Goal: Task Accomplishment & Management: Use online tool/utility

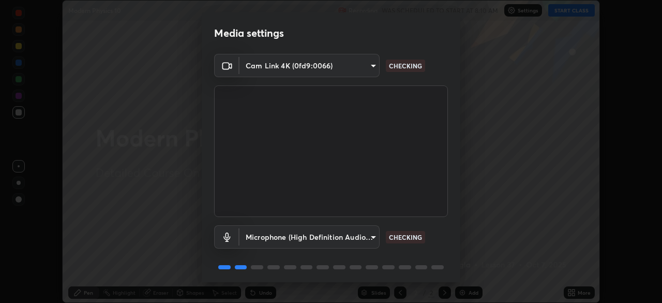
scroll to position [37, 0]
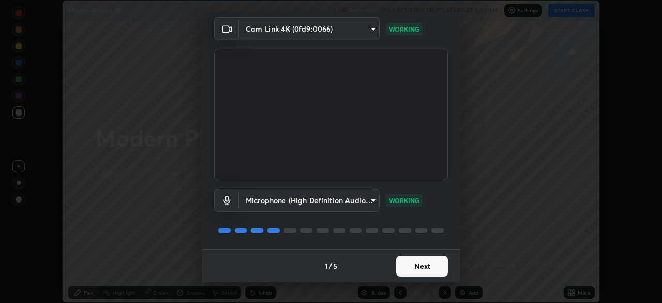
click at [419, 261] on button "Next" at bounding box center [422, 266] width 52 height 21
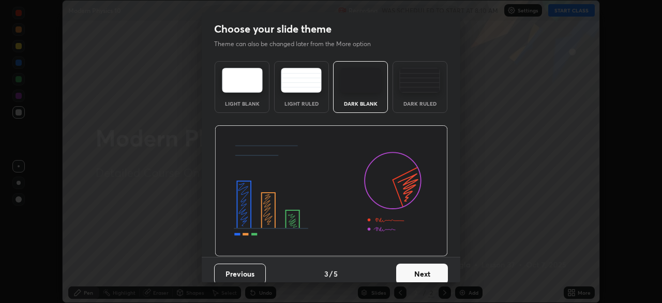
click at [419, 98] on div "Dark Ruled" at bounding box center [420, 87] width 55 height 52
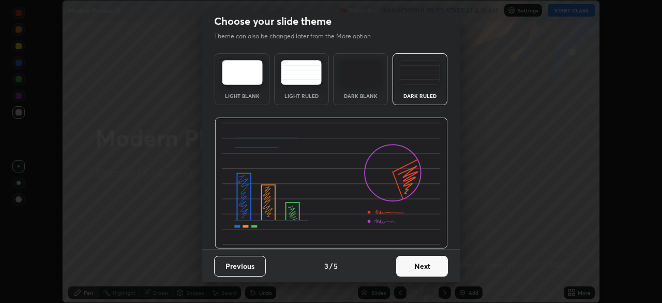
click at [400, 259] on button "Next" at bounding box center [422, 266] width 52 height 21
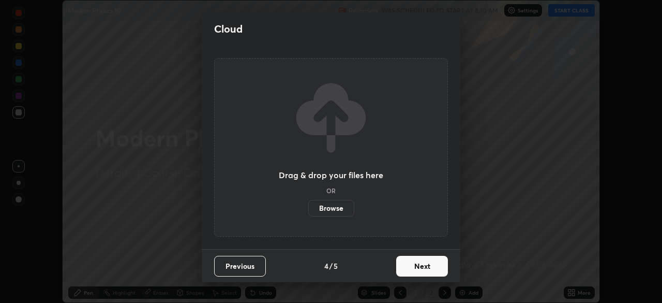
scroll to position [0, 0]
click at [342, 208] on label "Browse" at bounding box center [331, 208] width 46 height 17
click at [308, 208] on input "Browse" at bounding box center [308, 208] width 0 height 17
click at [416, 270] on button "Next" at bounding box center [422, 266] width 52 height 21
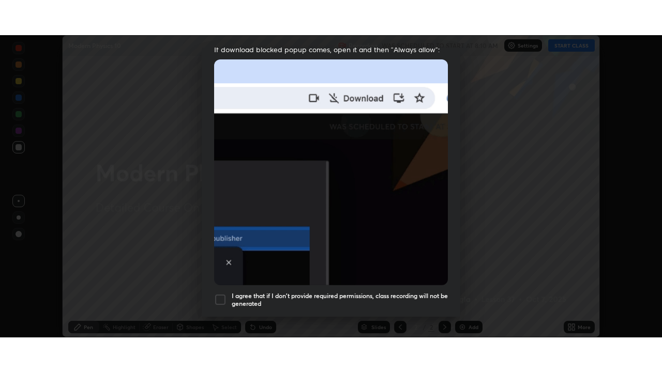
scroll to position [248, 0]
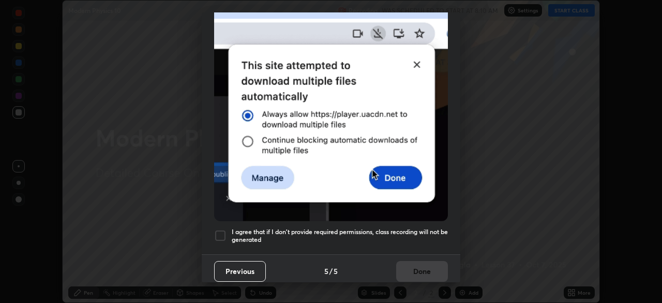
click at [373, 232] on h5 "I agree that if I don't provide required permissions, class recording will not …" at bounding box center [340, 236] width 216 height 16
click at [413, 268] on button "Done" at bounding box center [422, 271] width 52 height 21
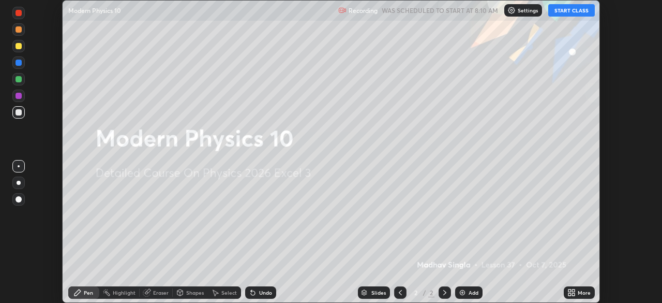
click at [573, 293] on icon at bounding box center [573, 294] width 3 height 3
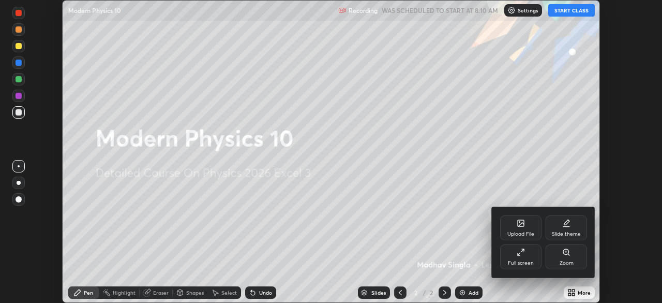
click at [523, 257] on div "Full screen" at bounding box center [520, 256] width 41 height 25
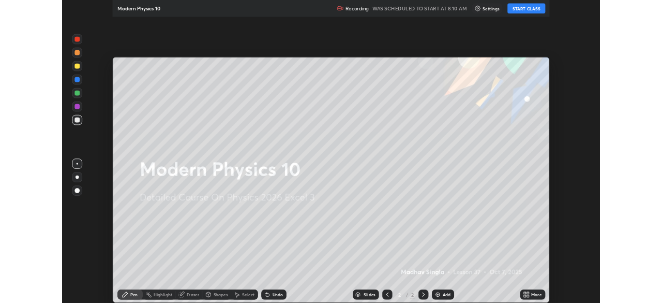
scroll to position [372, 662]
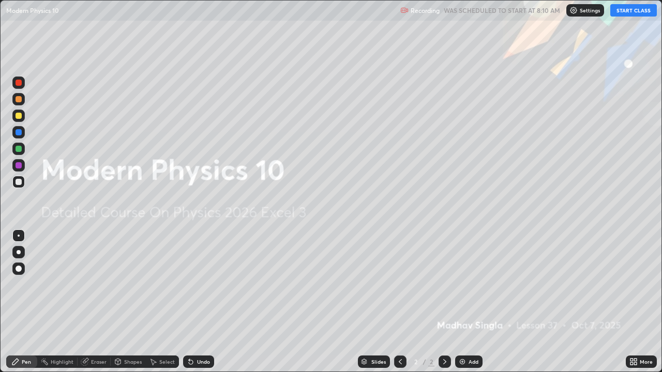
click at [620, 11] on button "START CLASS" at bounding box center [633, 10] width 47 height 12
click at [469, 302] on div "Add" at bounding box center [474, 361] width 10 height 5
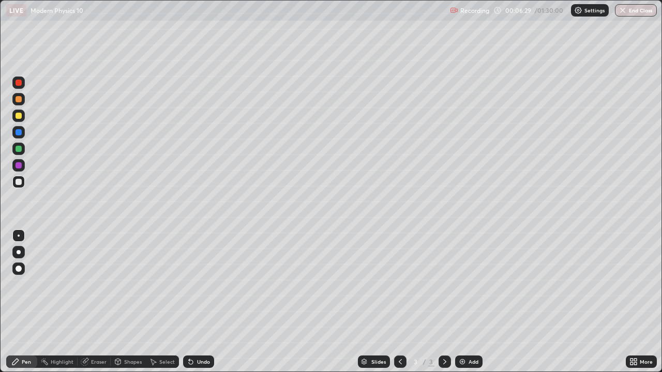
click at [198, 302] on div "Undo" at bounding box center [203, 361] width 13 height 5
click at [15, 154] on div at bounding box center [18, 149] width 12 height 12
click at [195, 302] on div "Undo" at bounding box center [198, 362] width 31 height 12
click at [23, 187] on div at bounding box center [18, 182] width 12 height 12
click at [124, 302] on div "Shapes" at bounding box center [133, 361] width 18 height 5
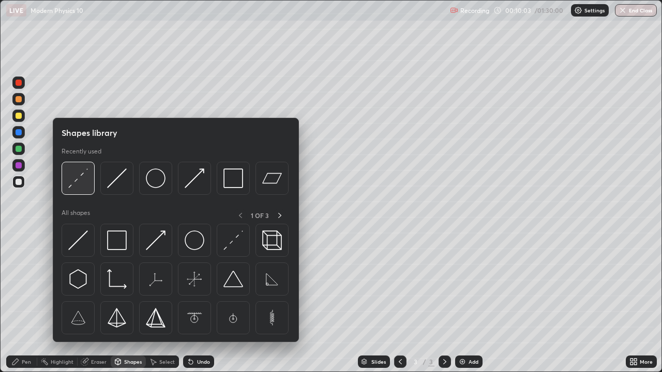
click at [88, 184] on div at bounding box center [78, 178] width 33 height 33
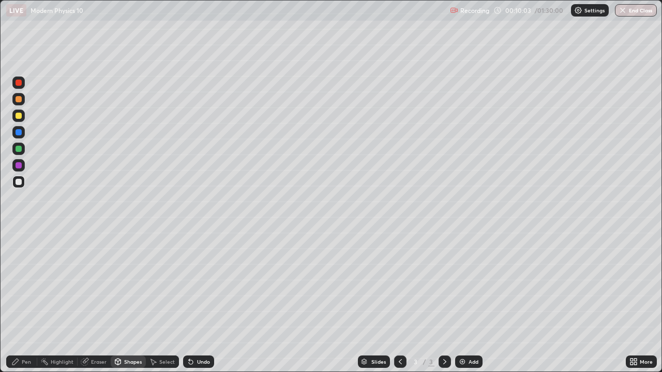
click at [21, 154] on div at bounding box center [18, 149] width 12 height 12
click at [20, 302] on div "Pen" at bounding box center [21, 362] width 31 height 12
click at [198, 302] on div "Undo" at bounding box center [203, 361] width 13 height 5
click at [20, 182] on div at bounding box center [19, 182] width 6 height 6
click at [196, 302] on div "Undo" at bounding box center [198, 362] width 31 height 12
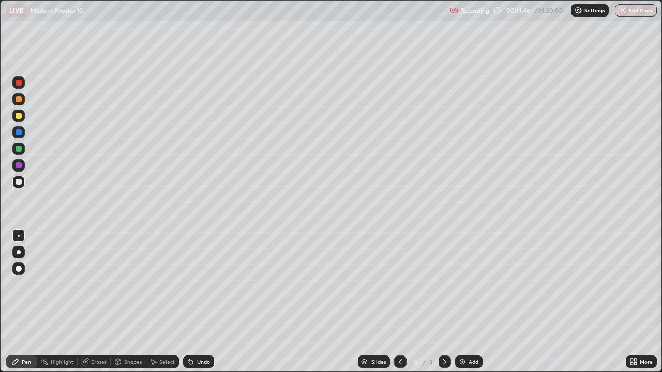
click at [192, 302] on icon at bounding box center [191, 362] width 8 height 8
click at [189, 302] on icon at bounding box center [189, 359] width 1 height 1
click at [189, 302] on icon at bounding box center [191, 363] width 4 height 4
click at [189, 302] on div "Undo" at bounding box center [198, 362] width 31 height 12
click at [469, 302] on div "Add" at bounding box center [474, 361] width 10 height 5
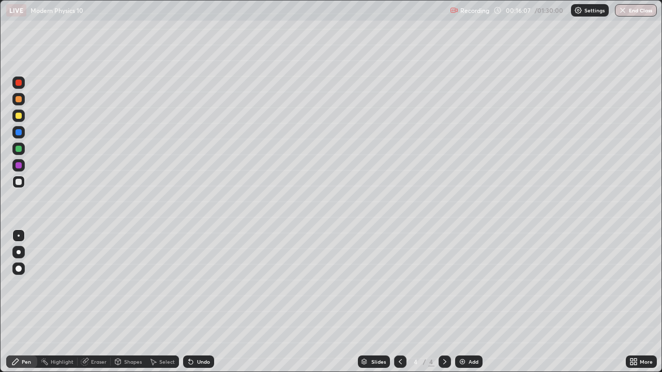
click at [24, 152] on div at bounding box center [18, 149] width 12 height 12
click at [170, 302] on div "Select" at bounding box center [162, 362] width 33 height 12
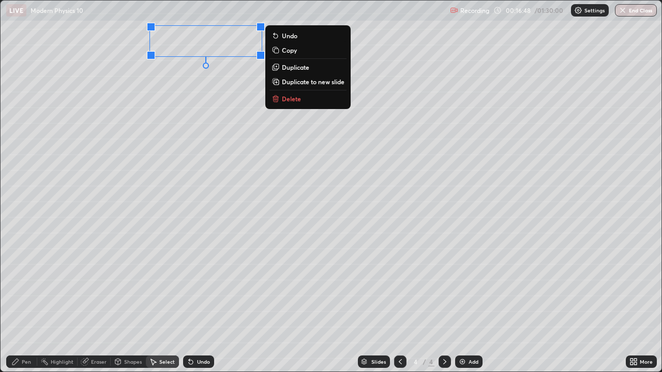
click at [294, 69] on p "Duplicate" at bounding box center [295, 67] width 27 height 8
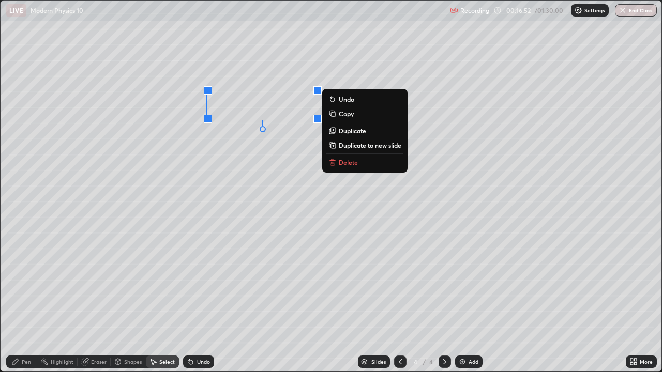
click at [21, 302] on div "Pen" at bounding box center [21, 362] width 31 height 12
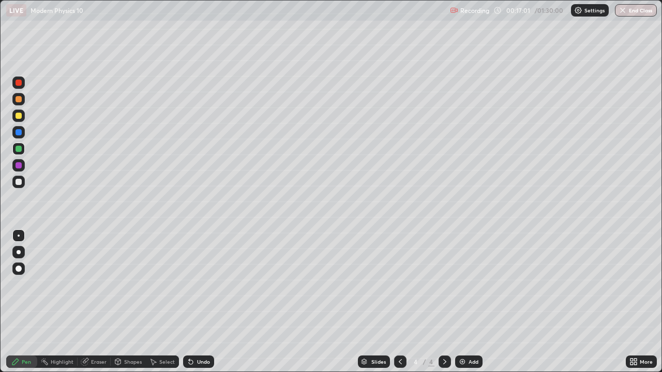
click at [168, 302] on div "Select" at bounding box center [167, 361] width 16 height 5
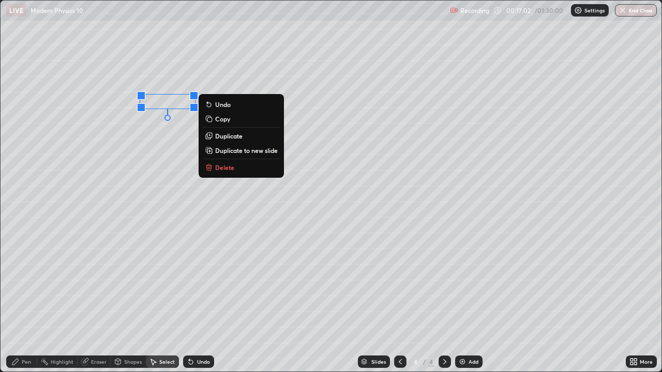
click at [228, 138] on p "Duplicate" at bounding box center [228, 136] width 27 height 8
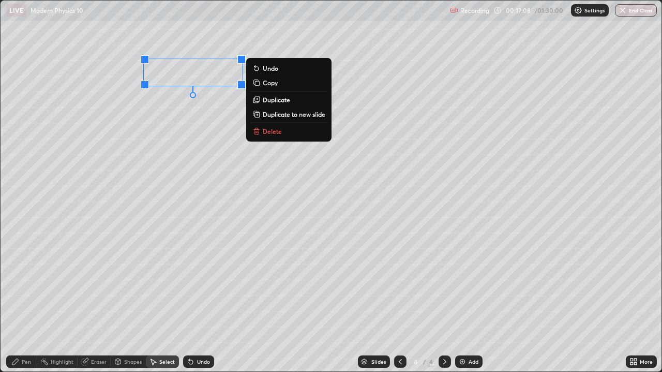
click at [275, 101] on p "Duplicate" at bounding box center [276, 100] width 27 height 8
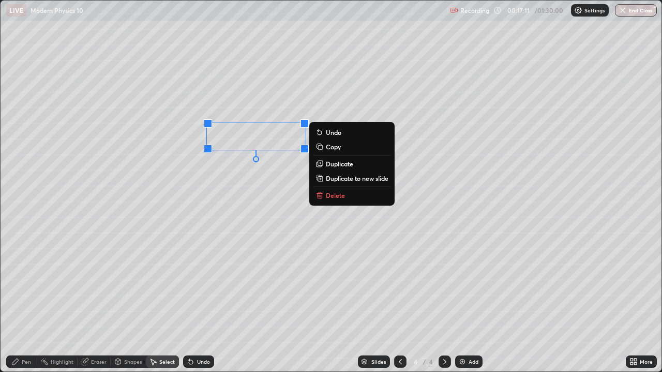
click at [16, 302] on div "Pen" at bounding box center [21, 362] width 31 height 12
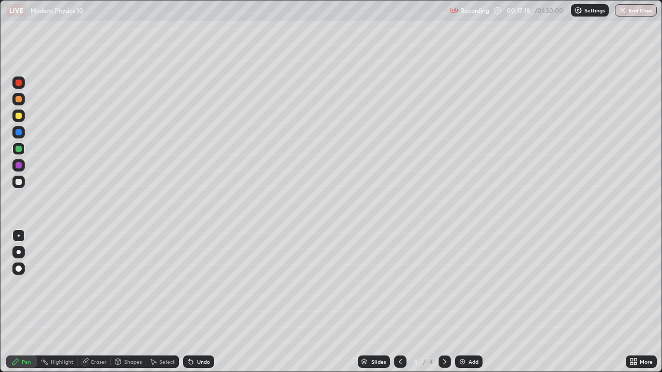
click at [19, 183] on div at bounding box center [19, 182] width 6 height 6
click at [635, 302] on icon at bounding box center [635, 364] width 3 height 3
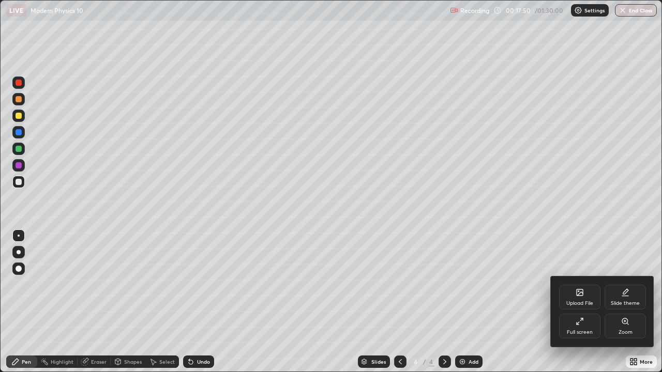
click at [580, 302] on icon at bounding box center [580, 322] width 8 height 8
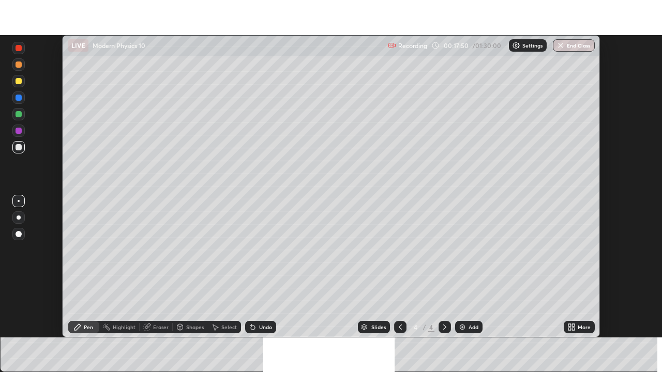
scroll to position [51420, 51061]
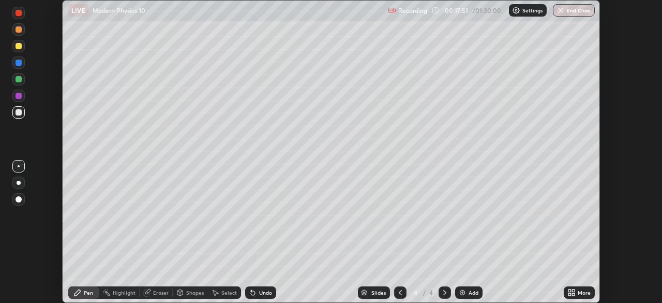
click at [574, 294] on icon at bounding box center [573, 294] width 3 height 3
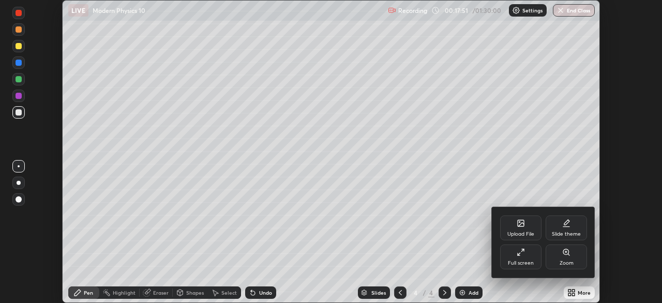
click at [535, 256] on div "Full screen" at bounding box center [520, 256] width 41 height 25
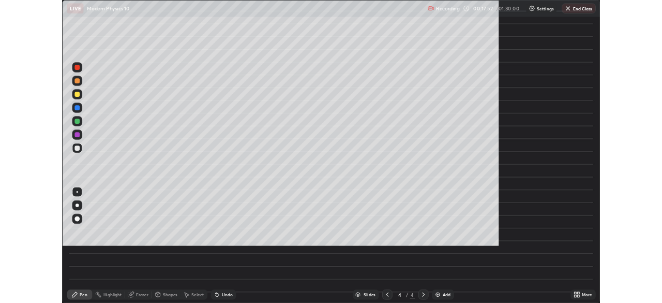
scroll to position [372, 662]
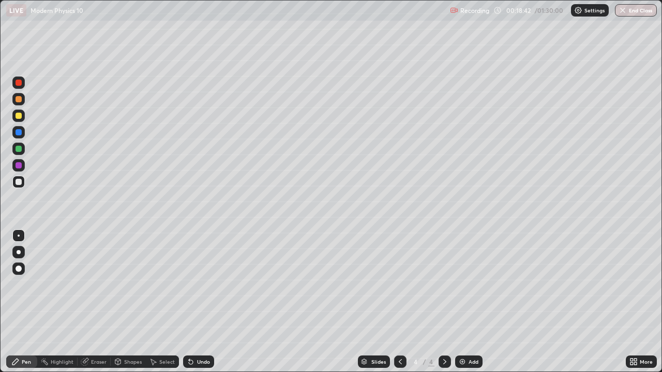
click at [197, 302] on div "Undo" at bounding box center [203, 361] width 13 height 5
click at [468, 302] on div "Add" at bounding box center [468, 362] width 27 height 12
click at [19, 99] on div at bounding box center [19, 99] width 6 height 6
click at [207, 302] on div "Undo" at bounding box center [198, 362] width 31 height 12
click at [468, 302] on div "Add" at bounding box center [468, 362] width 27 height 12
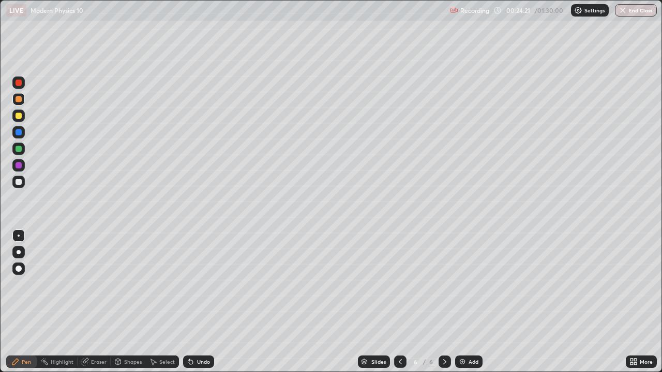
click at [202, 302] on div "Undo" at bounding box center [203, 361] width 13 height 5
click at [201, 302] on div "Undo" at bounding box center [203, 361] width 13 height 5
click at [205, 302] on div "Undo" at bounding box center [203, 361] width 13 height 5
click at [18, 187] on div at bounding box center [18, 182] width 12 height 12
click at [400, 302] on icon at bounding box center [400, 362] width 8 height 8
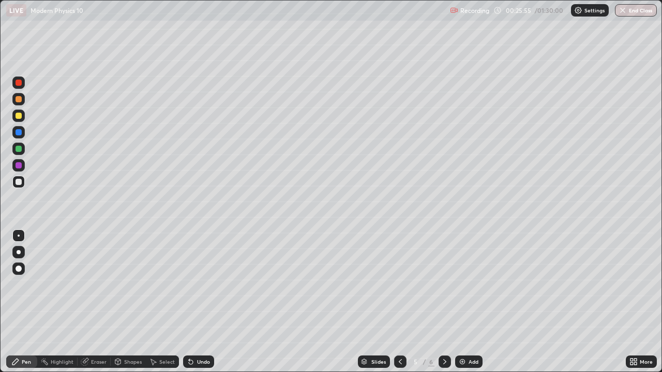
click at [97, 302] on div "Eraser" at bounding box center [99, 361] width 16 height 5
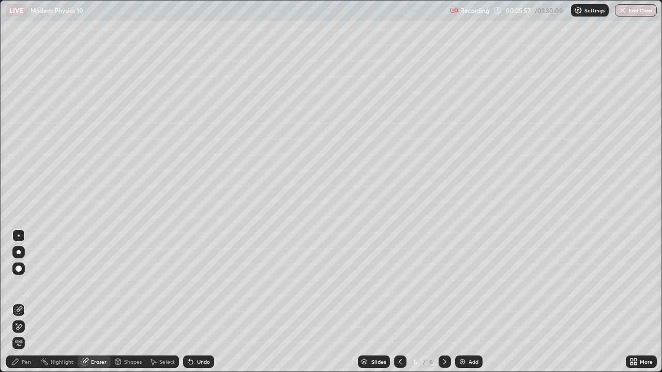
click at [13, 302] on icon at bounding box center [15, 362] width 6 height 6
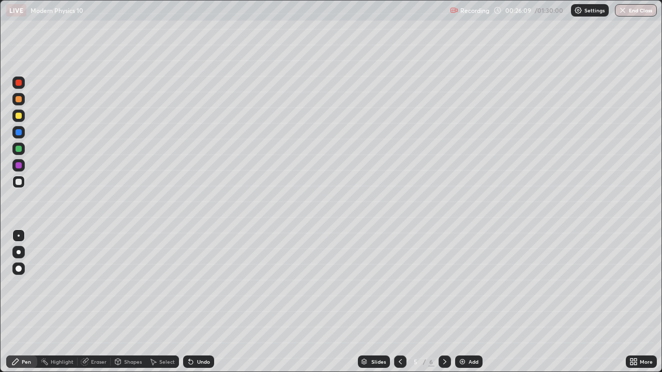
click at [204, 302] on div "Undo" at bounding box center [203, 361] width 13 height 5
click at [202, 302] on div "Undo" at bounding box center [203, 361] width 13 height 5
click at [202, 302] on div "Undo" at bounding box center [198, 362] width 31 height 12
click at [203, 302] on div "Undo" at bounding box center [198, 362] width 31 height 12
click at [197, 302] on div "Undo" at bounding box center [203, 361] width 13 height 5
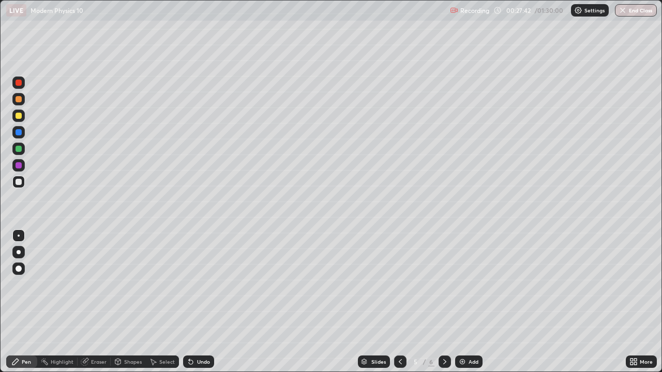
click at [92, 302] on div "Eraser" at bounding box center [94, 362] width 33 height 12
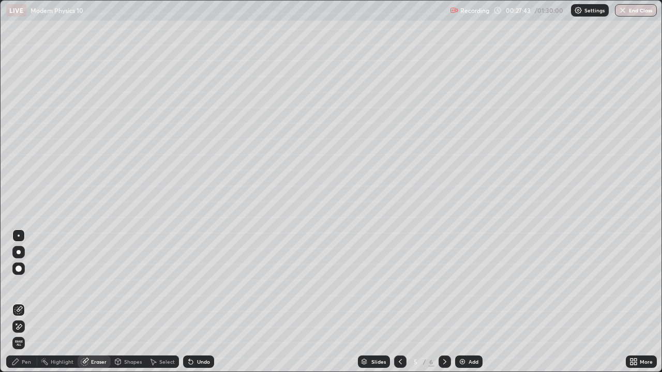
click at [24, 302] on div "Pen" at bounding box center [21, 362] width 31 height 12
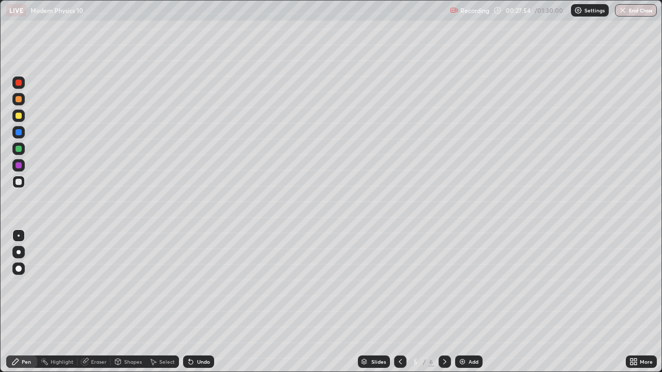
click at [197, 302] on div "Undo" at bounding box center [203, 361] width 13 height 5
click at [394, 302] on div at bounding box center [400, 362] width 12 height 12
click at [399, 302] on icon at bounding box center [400, 362] width 8 height 8
click at [444, 302] on icon at bounding box center [445, 362] width 8 height 8
click at [443, 302] on icon at bounding box center [444, 361] width 3 height 5
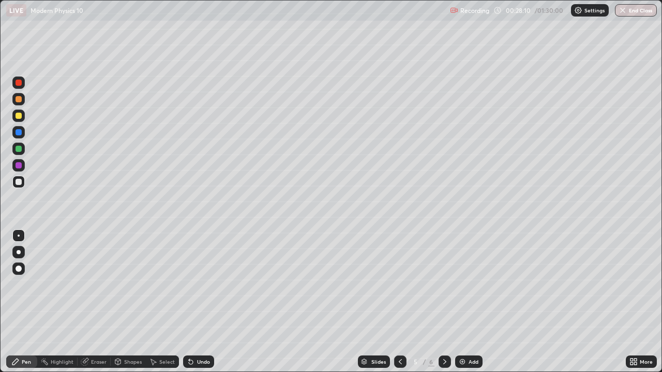
click at [93, 302] on div "Eraser" at bounding box center [99, 361] width 16 height 5
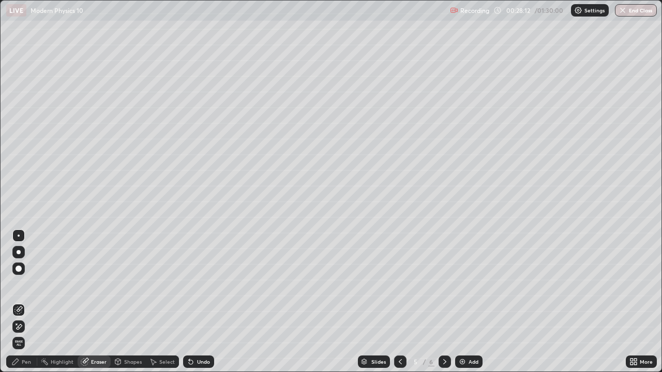
click at [26, 302] on div "Pen" at bounding box center [26, 361] width 9 height 5
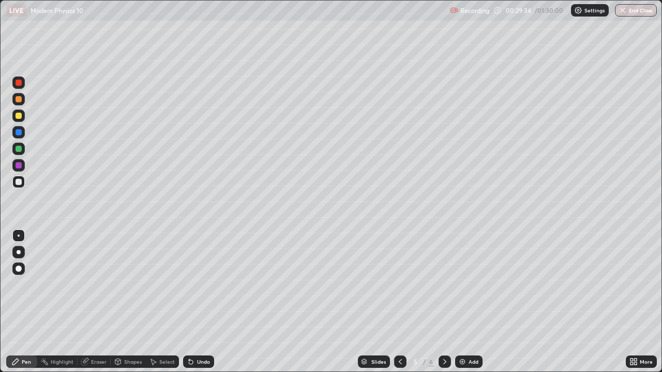
click at [444, 302] on icon at bounding box center [445, 362] width 8 height 8
click at [19, 182] on div at bounding box center [19, 182] width 6 height 6
click at [202, 302] on div "Undo" at bounding box center [198, 362] width 31 height 12
click at [197, 302] on div "Undo" at bounding box center [198, 362] width 31 height 12
click at [205, 302] on div "Undo" at bounding box center [198, 362] width 31 height 12
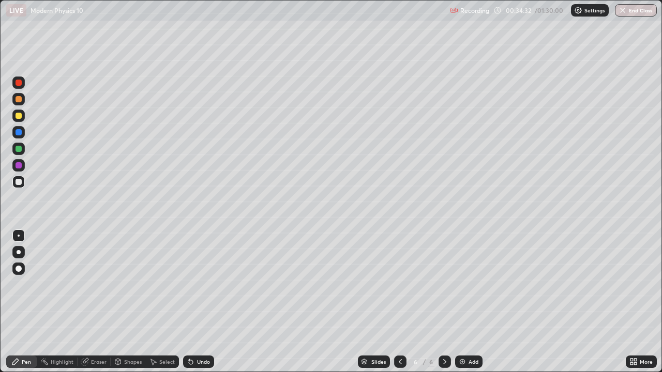
click at [189, 302] on icon at bounding box center [189, 359] width 1 height 1
click at [197, 302] on div "Undo" at bounding box center [203, 361] width 13 height 5
click at [462, 302] on img at bounding box center [462, 362] width 8 height 8
click at [19, 100] on div at bounding box center [19, 99] width 6 height 6
click at [21, 184] on div at bounding box center [19, 182] width 6 height 6
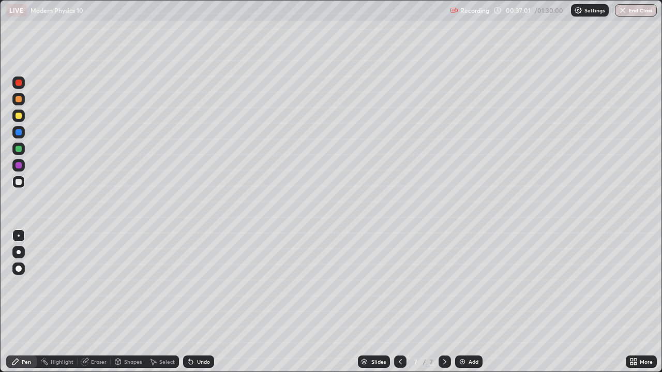
click at [162, 302] on div "Select" at bounding box center [167, 361] width 16 height 5
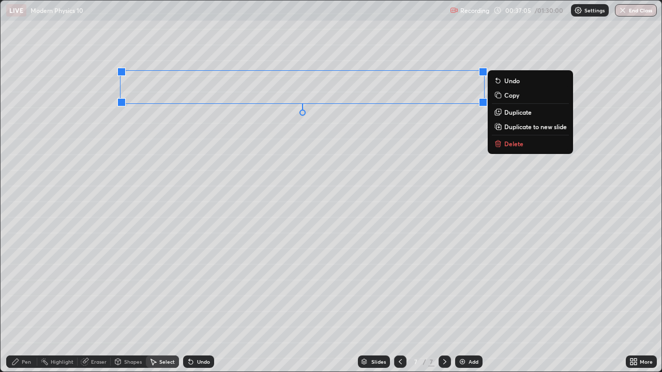
click at [515, 113] on p "Duplicate" at bounding box center [517, 112] width 27 height 8
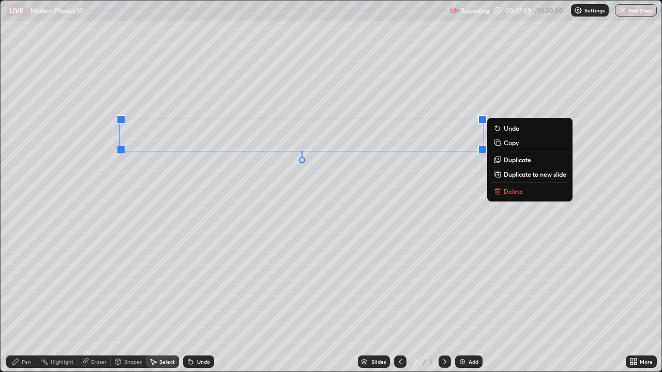
click at [97, 302] on div "Eraser" at bounding box center [94, 362] width 33 height 12
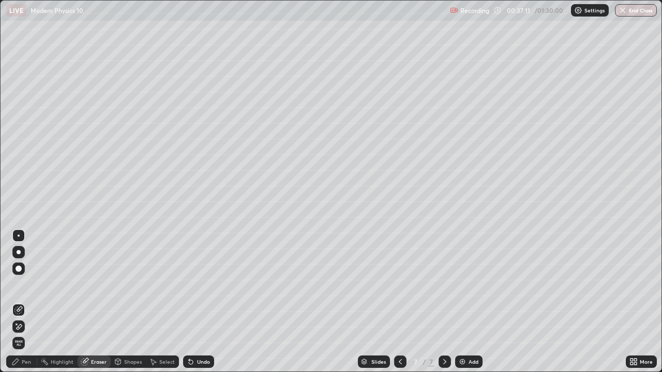
click at [18, 302] on icon at bounding box center [15, 362] width 6 height 6
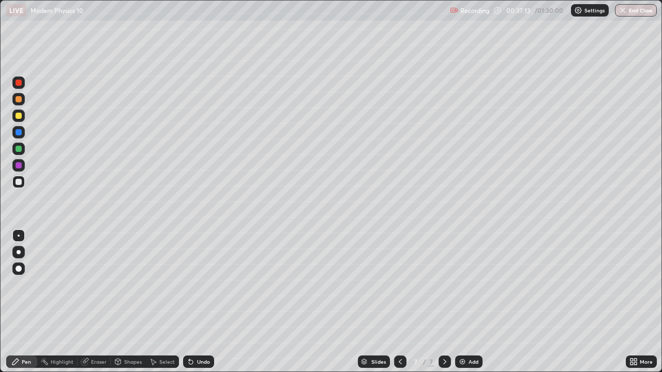
click at [197, 302] on div "Undo" at bounding box center [203, 361] width 13 height 5
click at [205, 302] on div "Undo" at bounding box center [203, 361] width 13 height 5
click at [206, 302] on div "Undo" at bounding box center [203, 361] width 13 height 5
click at [191, 302] on icon at bounding box center [191, 363] width 4 height 4
click at [639, 302] on div "More" at bounding box center [641, 362] width 31 height 12
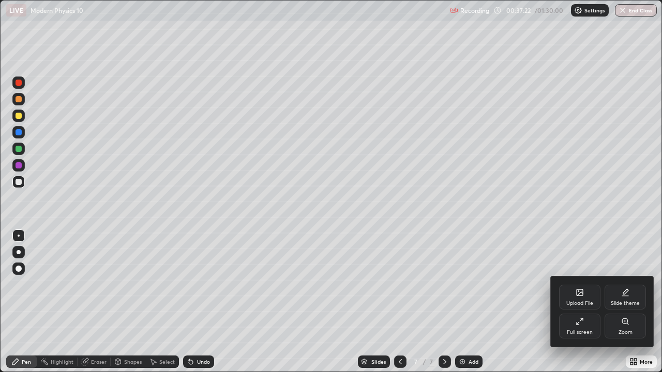
click at [580, 302] on icon at bounding box center [580, 322] width 8 height 8
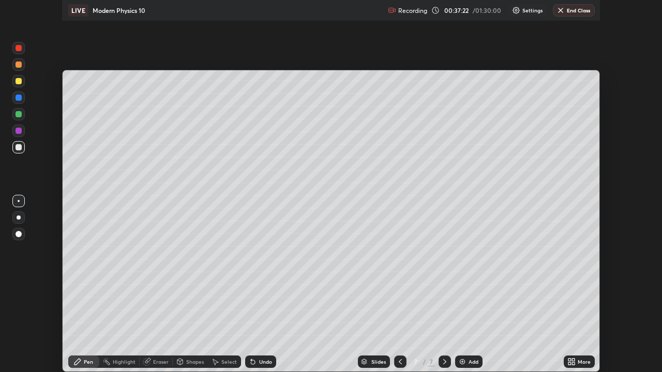
scroll to position [51420, 51061]
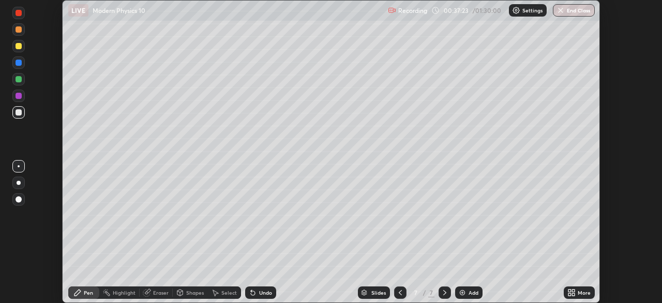
click at [578, 291] on div "More" at bounding box center [584, 292] width 13 height 5
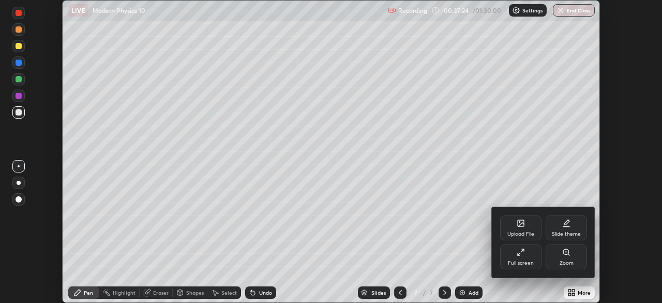
click at [528, 261] on div "Full screen" at bounding box center [521, 262] width 26 height 5
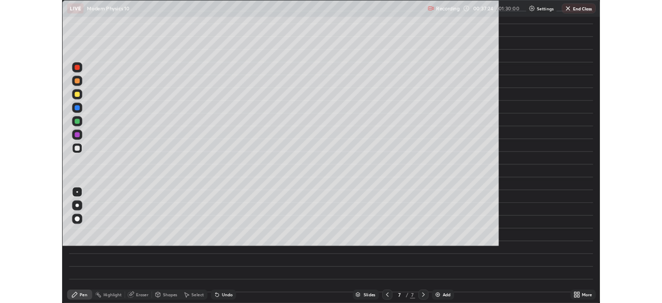
scroll to position [372, 662]
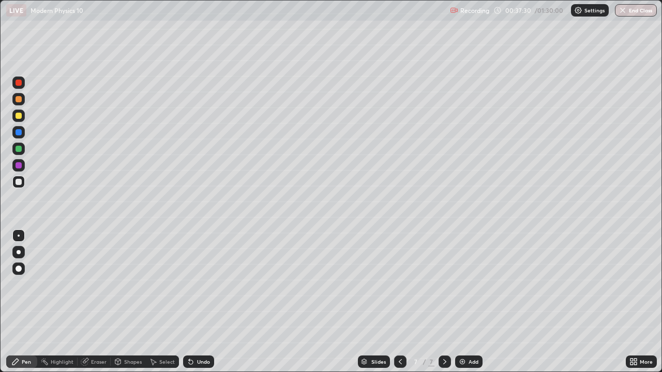
click at [92, 302] on div "Eraser" at bounding box center [99, 361] width 16 height 5
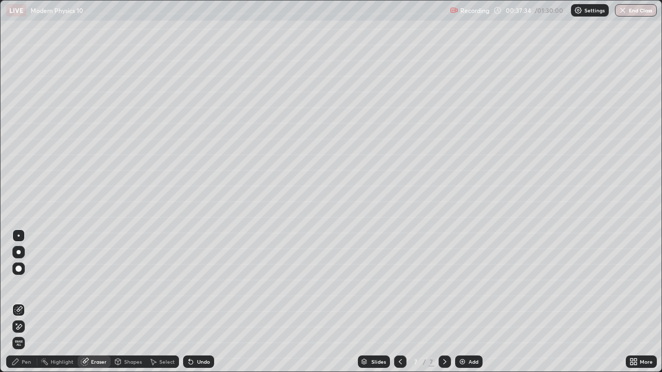
click at [20, 302] on div "Pen" at bounding box center [21, 362] width 31 height 12
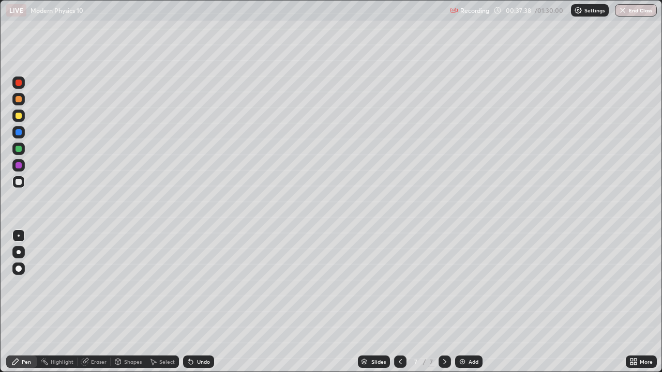
click at [201, 302] on div "Undo" at bounding box center [203, 361] width 13 height 5
click at [164, 302] on div "Select" at bounding box center [167, 361] width 16 height 5
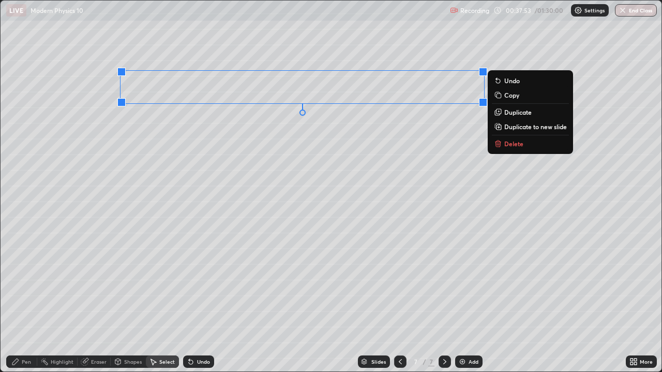
click at [511, 114] on p "Duplicate" at bounding box center [517, 112] width 27 height 8
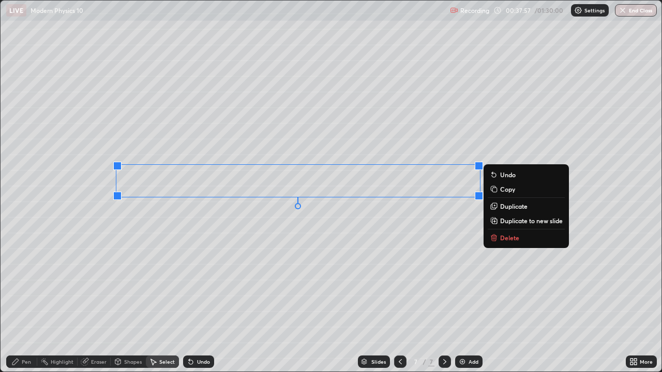
click at [24, 302] on div "Pen" at bounding box center [26, 361] width 9 height 5
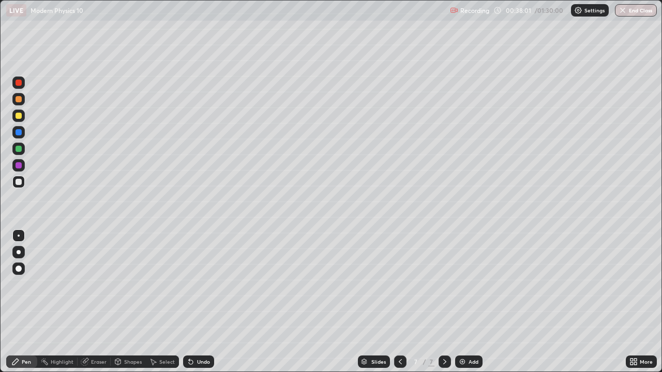
click at [201, 302] on div "Undo" at bounding box center [203, 361] width 13 height 5
click at [203, 302] on div "Undo" at bounding box center [203, 361] width 13 height 5
click at [635, 302] on icon at bounding box center [635, 364] width 3 height 3
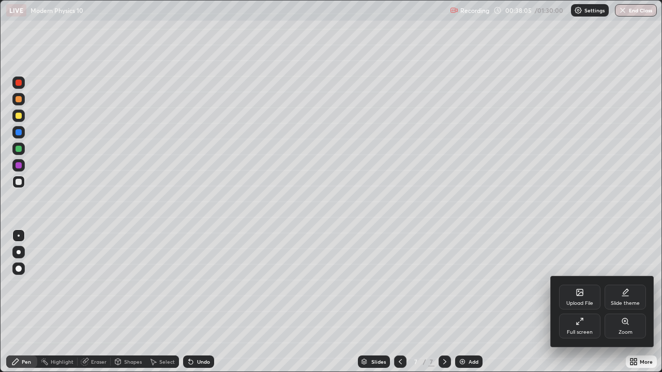
click at [577, 302] on div "Full screen" at bounding box center [579, 326] width 41 height 25
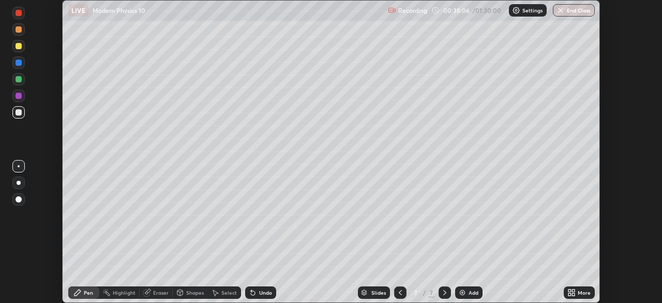
scroll to position [51420, 51061]
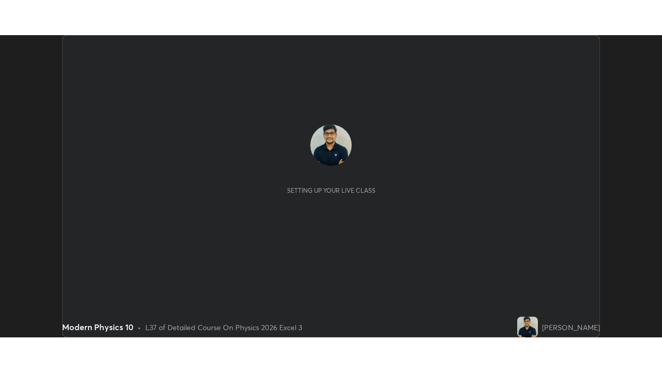
scroll to position [303, 662]
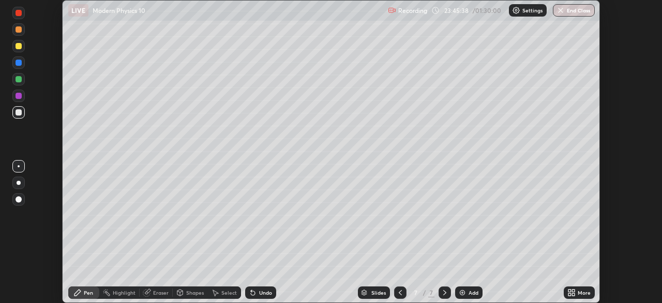
click at [579, 293] on div "More" at bounding box center [584, 292] width 13 height 5
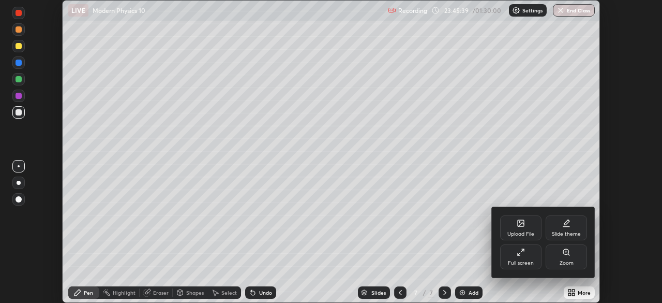
click at [523, 236] on div "Upload File" at bounding box center [520, 233] width 27 height 5
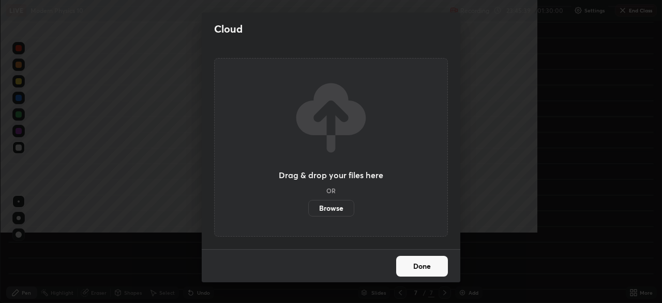
scroll to position [372, 662]
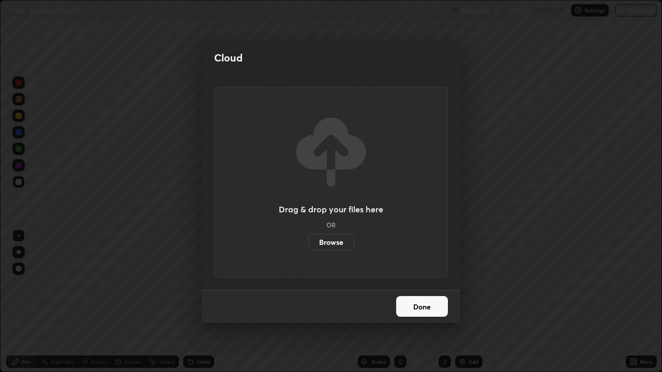
click at [411, 302] on button "Done" at bounding box center [422, 306] width 52 height 21
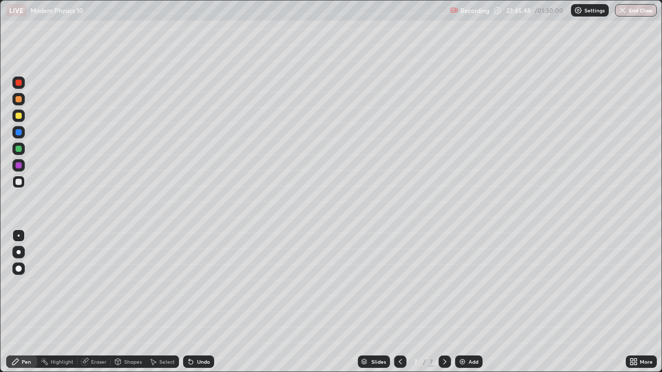
click at [87, 302] on icon at bounding box center [85, 362] width 8 height 8
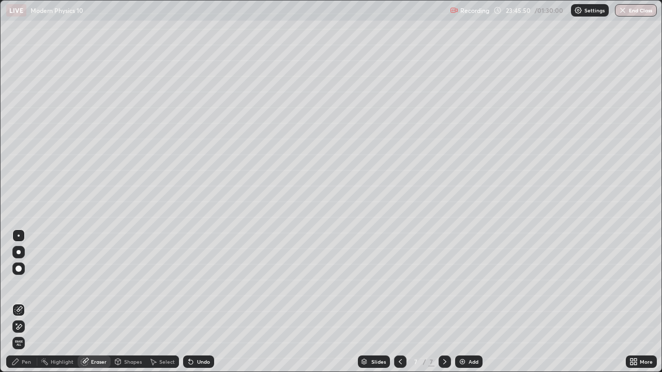
click at [13, 302] on div "Pen" at bounding box center [21, 362] width 31 height 12
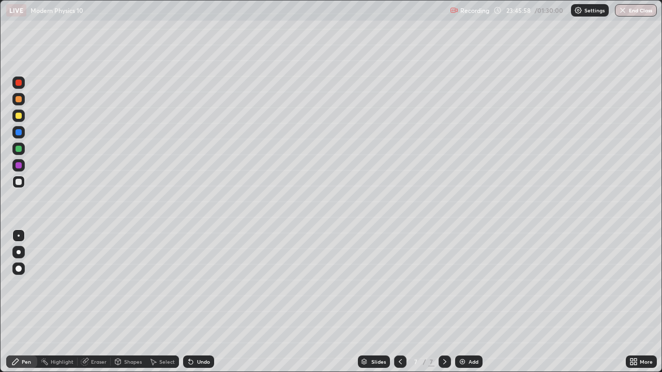
click at [94, 302] on div "Eraser" at bounding box center [99, 361] width 16 height 5
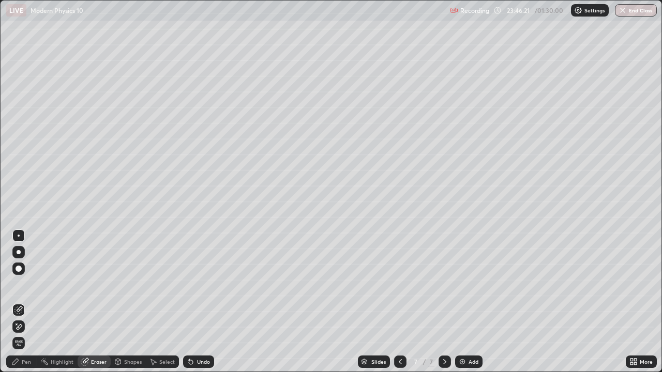
click at [21, 302] on div "Pen" at bounding box center [21, 362] width 31 height 12
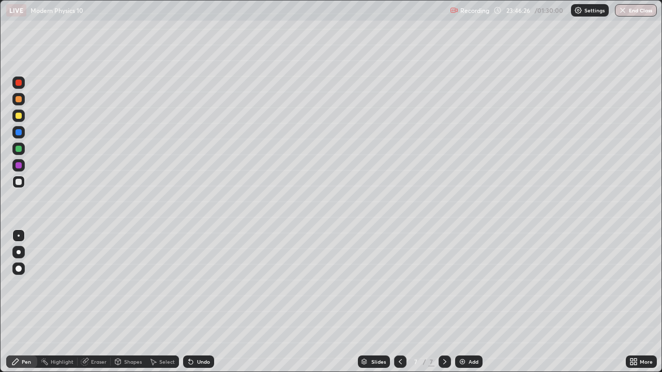
click at [162, 302] on div "Select" at bounding box center [162, 362] width 33 height 12
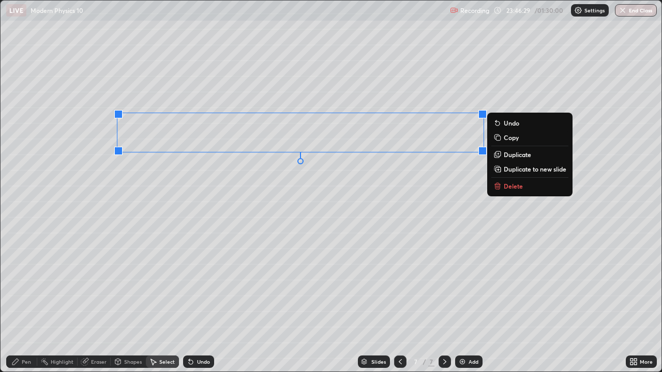
click at [398, 246] on div "0 ° Undo Copy Duplicate Duplicate to new slide Delete" at bounding box center [331, 186] width 661 height 371
click at [509, 158] on p "Duplicate" at bounding box center [517, 155] width 27 height 8
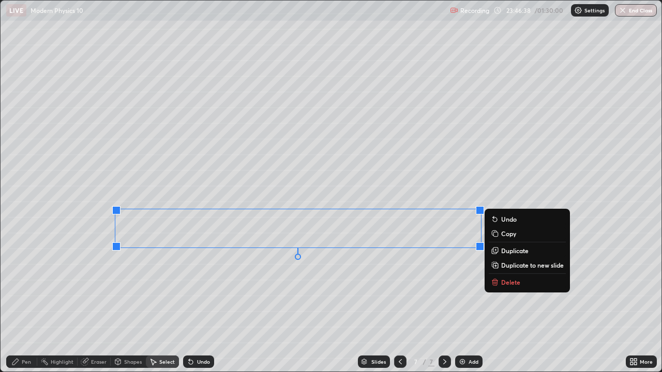
click at [155, 302] on icon at bounding box center [153, 362] width 8 height 8
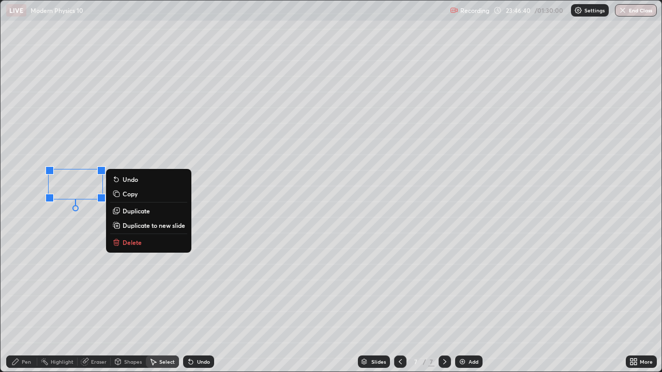
click at [129, 211] on p "Duplicate" at bounding box center [136, 211] width 27 height 8
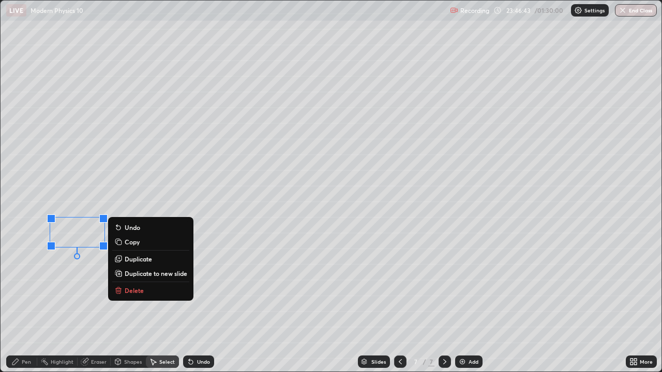
click at [19, 302] on icon at bounding box center [15, 362] width 8 height 8
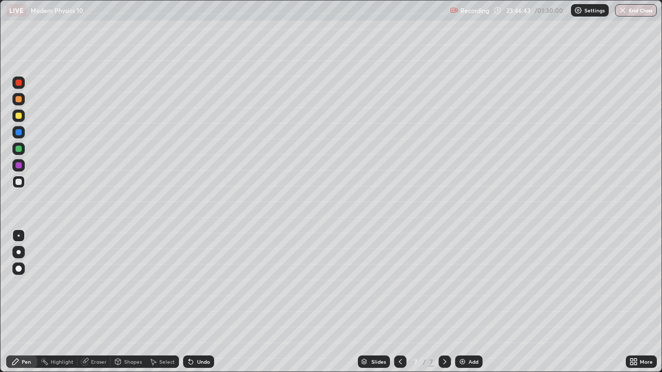
click at [97, 302] on div "Eraser" at bounding box center [94, 362] width 33 height 12
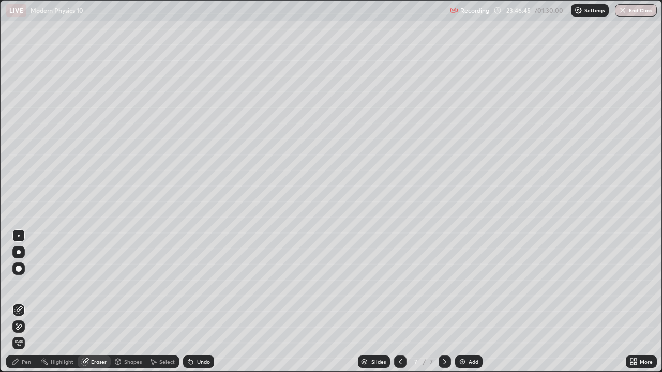
click at [21, 302] on div "Pen" at bounding box center [21, 362] width 31 height 12
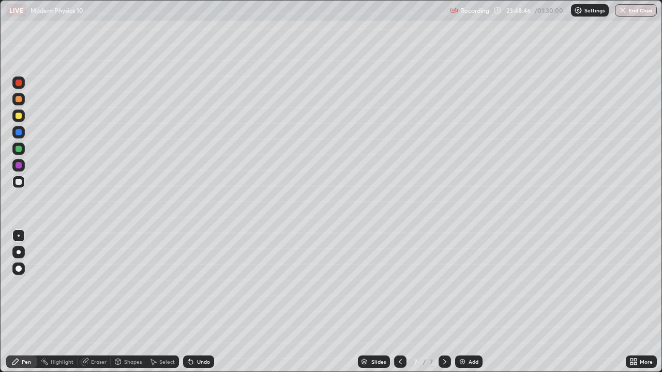
click at [464, 302] on img at bounding box center [462, 362] width 8 height 8
click at [21, 110] on div at bounding box center [18, 116] width 12 height 12
click at [636, 302] on icon at bounding box center [635, 360] width 3 height 3
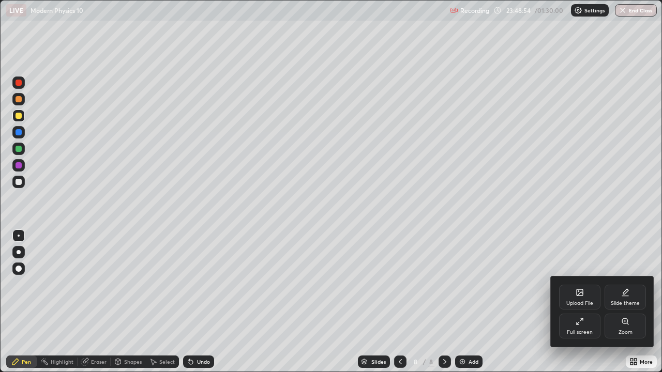
click at [577, 302] on div "Full screen" at bounding box center [579, 326] width 41 height 25
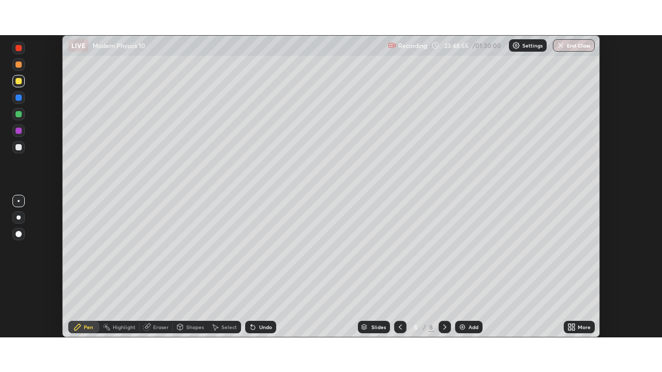
scroll to position [51420, 51061]
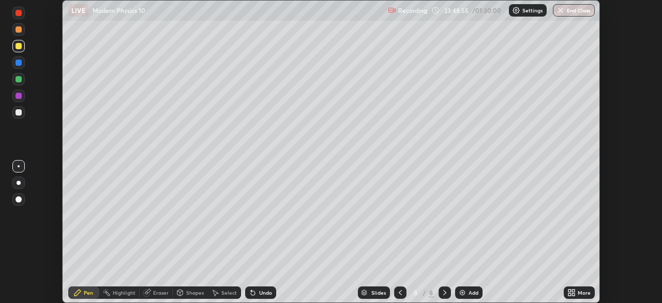
click at [569, 294] on icon at bounding box center [569, 294] width 3 height 3
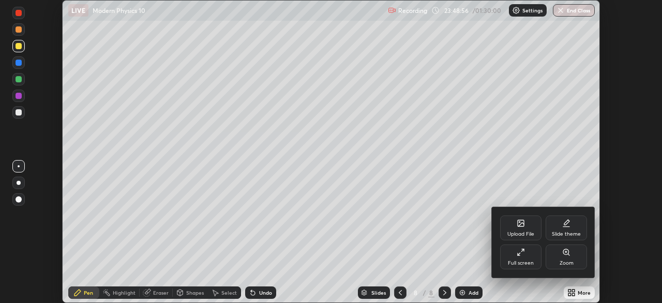
click at [526, 264] on div "Full screen" at bounding box center [521, 262] width 26 height 5
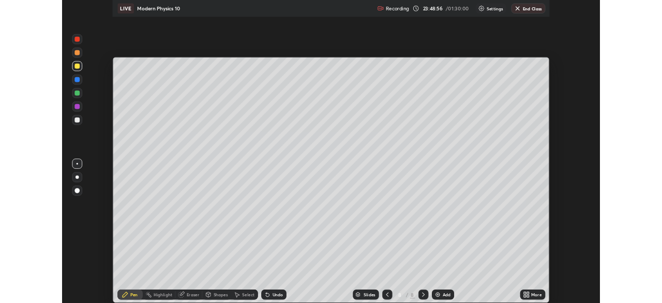
scroll to position [372, 662]
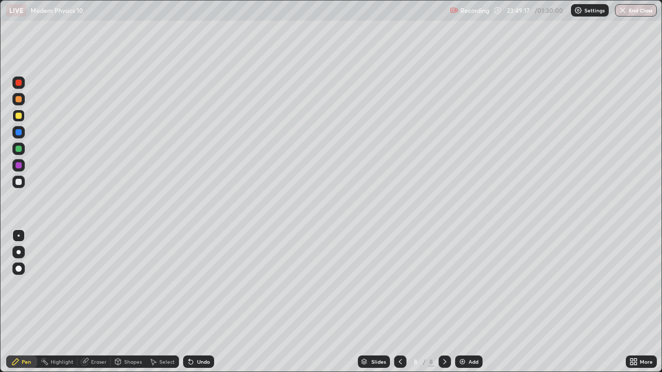
click at [400, 302] on icon at bounding box center [400, 362] width 8 height 8
click at [443, 302] on icon at bounding box center [445, 362] width 8 height 8
click at [194, 302] on div "Undo" at bounding box center [198, 362] width 31 height 12
click at [399, 302] on icon at bounding box center [400, 362] width 8 height 8
click at [441, 302] on icon at bounding box center [445, 362] width 8 height 8
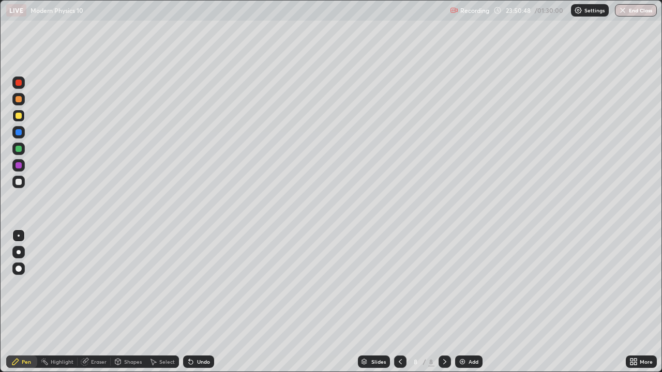
click at [632, 302] on icon at bounding box center [631, 360] width 3 height 3
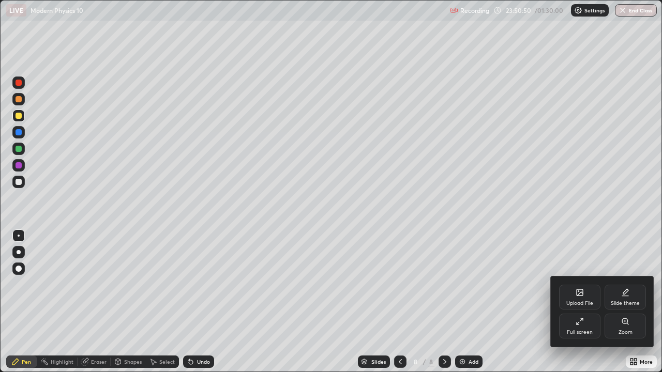
click at [624, 292] on icon at bounding box center [625, 291] width 5 height 5
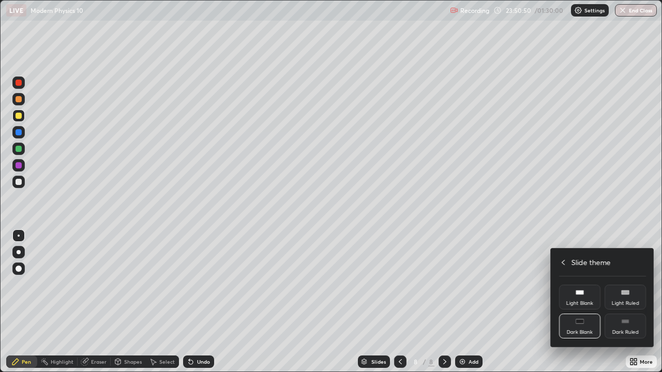
click at [618, 302] on div "Dark Ruled" at bounding box center [625, 326] width 41 height 25
click at [639, 302] on div at bounding box center [331, 186] width 662 height 372
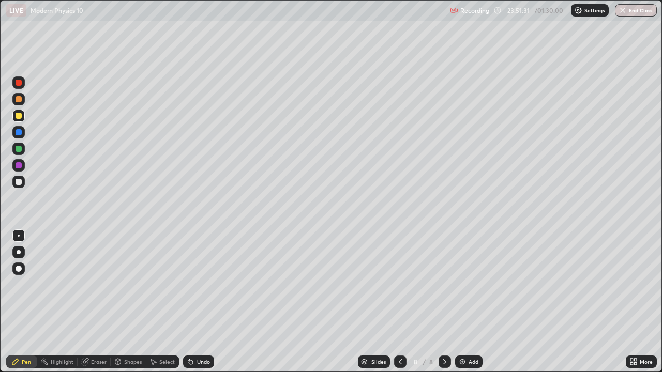
click at [471, 302] on div "Add" at bounding box center [468, 362] width 27 height 12
click at [24, 100] on div at bounding box center [18, 99] width 12 height 12
click at [193, 302] on div "Undo" at bounding box center [198, 362] width 31 height 12
click at [199, 302] on div "Undo" at bounding box center [203, 361] width 13 height 5
click at [189, 302] on icon at bounding box center [189, 359] width 1 height 1
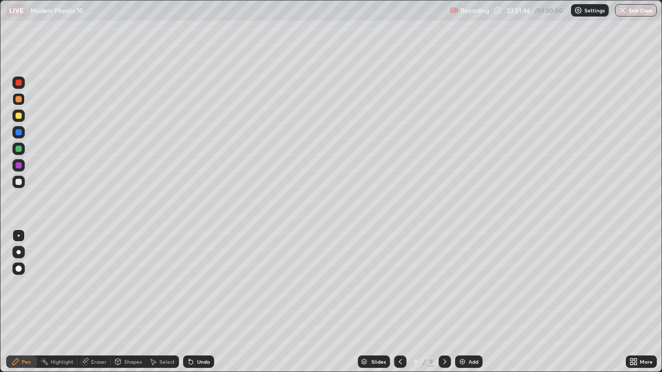
click at [19, 181] on div at bounding box center [19, 182] width 6 height 6
click at [22, 149] on div at bounding box center [18, 149] width 12 height 12
click at [194, 302] on div "Undo" at bounding box center [198, 362] width 31 height 12
click at [195, 302] on div "Undo" at bounding box center [198, 362] width 31 height 12
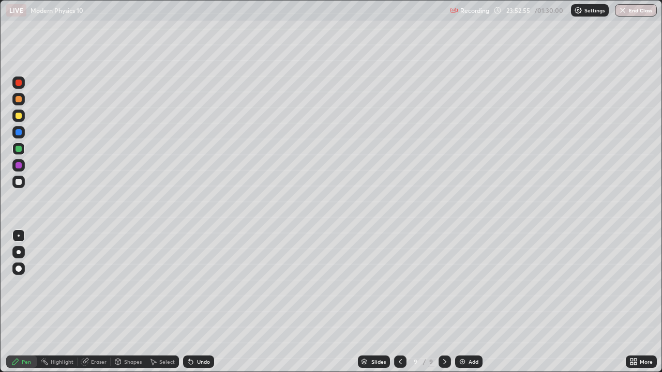
click at [198, 302] on div "Undo" at bounding box center [203, 361] width 13 height 5
click at [200, 302] on div "Undo" at bounding box center [203, 361] width 13 height 5
click at [208, 302] on div "Undo" at bounding box center [203, 361] width 13 height 5
click at [19, 115] on div at bounding box center [19, 116] width 6 height 6
click at [18, 185] on div at bounding box center [19, 182] width 6 height 6
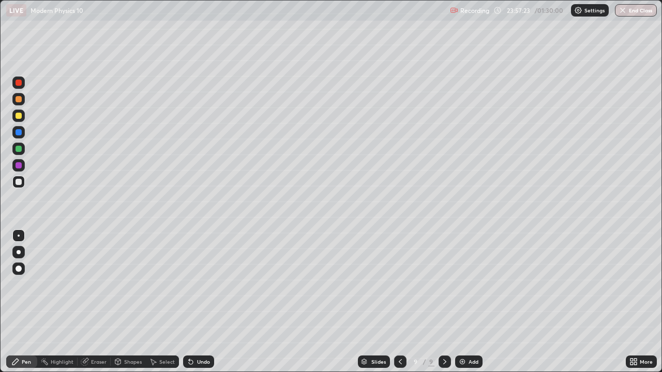
click at [203, 302] on div "Undo" at bounding box center [203, 361] width 13 height 5
click at [202, 302] on div "Undo" at bounding box center [203, 361] width 13 height 5
click at [90, 302] on div "Eraser" at bounding box center [94, 362] width 33 height 12
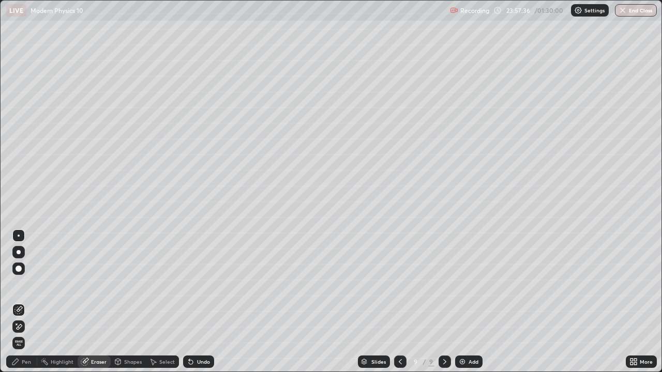
click at [23, 302] on div "Pen" at bounding box center [26, 361] width 9 height 5
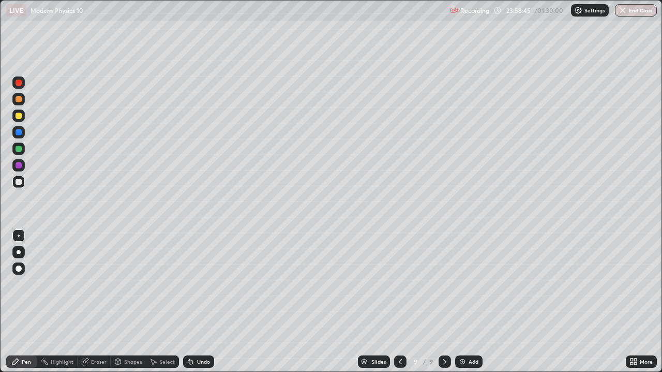
click at [470, 302] on div "Add" at bounding box center [474, 361] width 10 height 5
click at [19, 100] on div at bounding box center [19, 99] width 6 height 6
click at [201, 302] on div "Undo" at bounding box center [203, 361] width 13 height 5
click at [19, 183] on div at bounding box center [19, 182] width 6 height 6
click at [17, 150] on div at bounding box center [19, 149] width 6 height 6
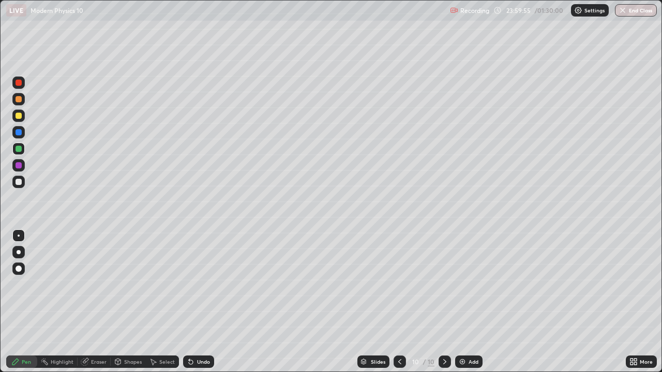
click at [199, 302] on div "Undo" at bounding box center [203, 361] width 13 height 5
click at [125, 302] on div "Shapes" at bounding box center [133, 361] width 18 height 5
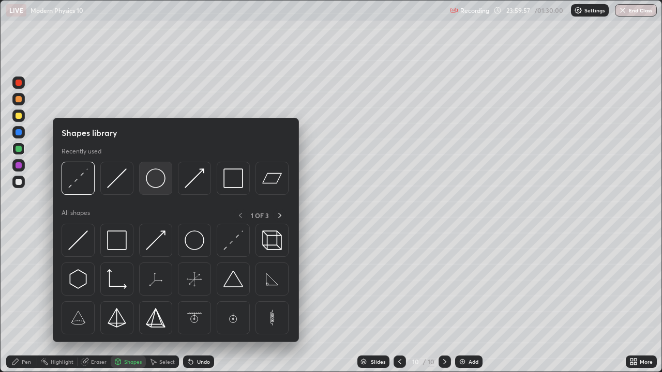
click at [160, 183] on img at bounding box center [156, 179] width 20 height 20
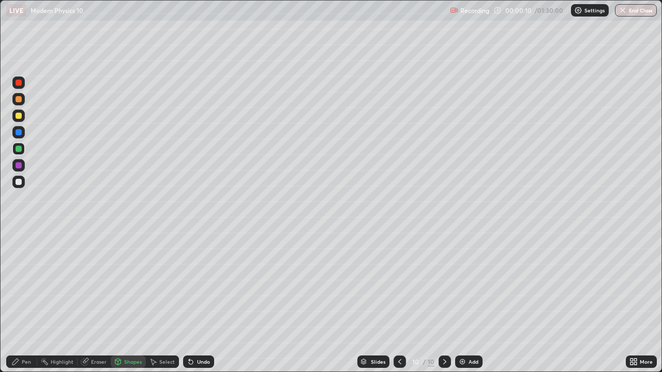
click at [130, 302] on div "Shapes" at bounding box center [133, 361] width 18 height 5
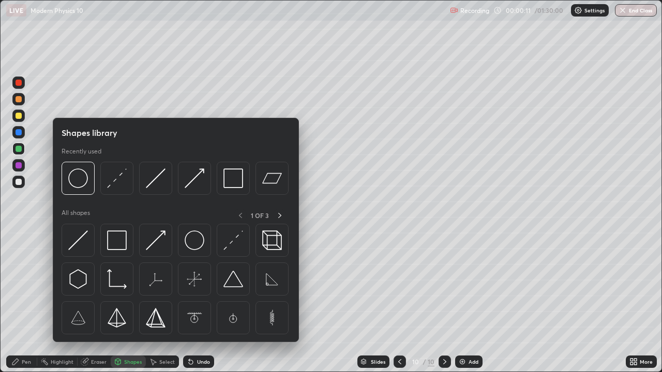
click at [23, 302] on div "Pen" at bounding box center [21, 362] width 31 height 12
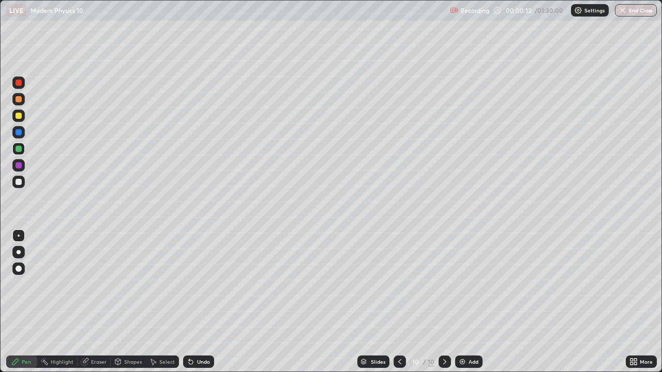
click at [23, 102] on div at bounding box center [18, 99] width 12 height 12
click at [205, 302] on div "Undo" at bounding box center [203, 361] width 13 height 5
click at [202, 302] on div "Undo" at bounding box center [203, 361] width 13 height 5
click at [194, 302] on div "Undo" at bounding box center [198, 362] width 31 height 12
click at [199, 302] on div "Undo" at bounding box center [198, 362] width 31 height 12
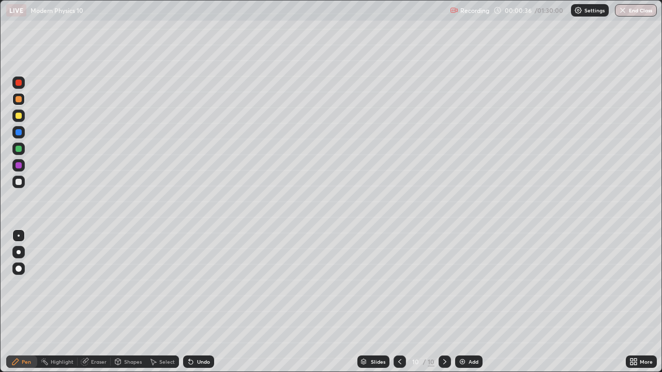
click at [19, 149] on div at bounding box center [19, 149] width 6 height 6
click at [208, 302] on div "Undo" at bounding box center [203, 361] width 13 height 5
click at [103, 302] on div "Eraser" at bounding box center [99, 361] width 16 height 5
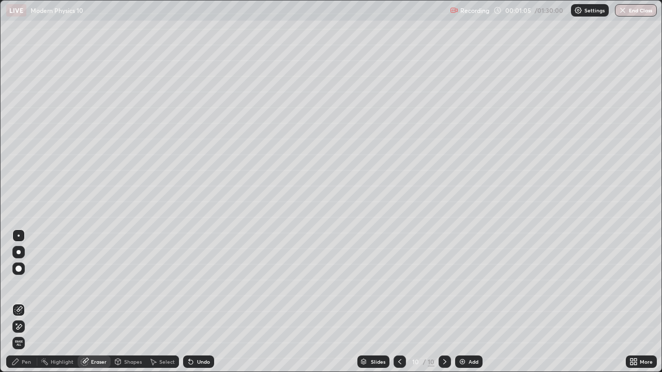
click at [16, 302] on icon at bounding box center [15, 362] width 6 height 6
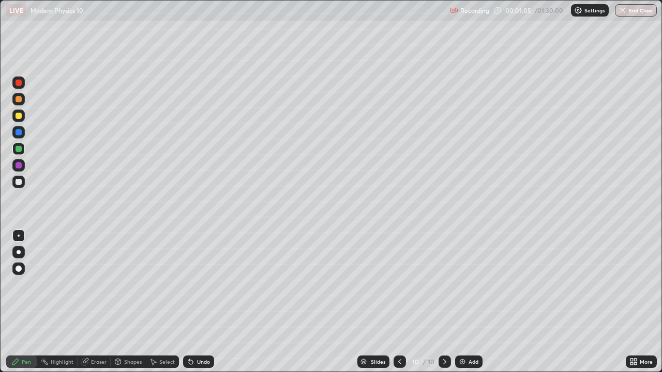
click at [21, 135] on div at bounding box center [18, 132] width 12 height 12
click at [19, 183] on div at bounding box center [19, 182] width 6 height 6
click at [399, 302] on icon at bounding box center [400, 362] width 8 height 8
click at [445, 302] on icon at bounding box center [445, 362] width 8 height 8
click at [193, 302] on icon at bounding box center [191, 362] width 8 height 8
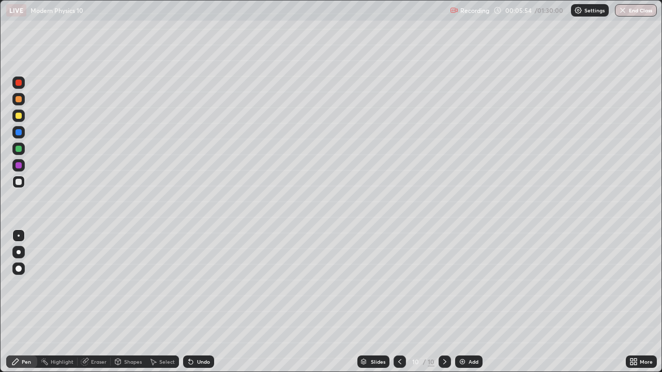
click at [189, 302] on icon at bounding box center [191, 363] width 4 height 4
click at [189, 302] on div "Undo" at bounding box center [198, 362] width 31 height 12
click at [131, 302] on div "Shapes" at bounding box center [133, 361] width 18 height 5
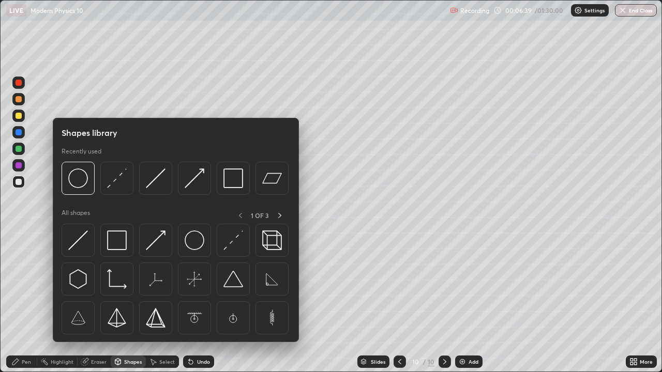
click at [27, 302] on div "Pen" at bounding box center [26, 361] width 9 height 5
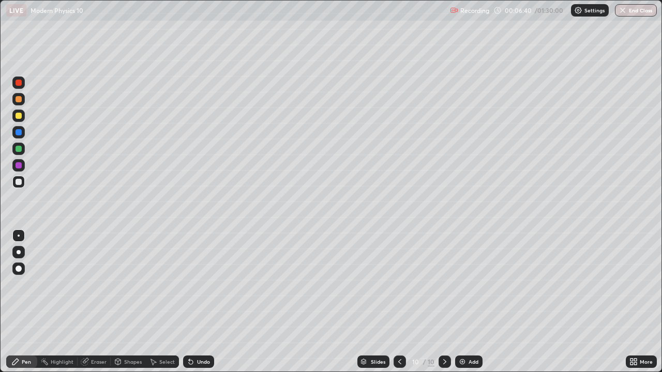
click at [20, 149] on div at bounding box center [19, 149] width 6 height 6
click at [19, 116] on div at bounding box center [19, 116] width 6 height 6
click at [469, 302] on div "Add" at bounding box center [474, 361] width 10 height 5
click at [18, 179] on div at bounding box center [19, 182] width 6 height 6
click at [625, 8] on img "button" at bounding box center [623, 10] width 8 height 8
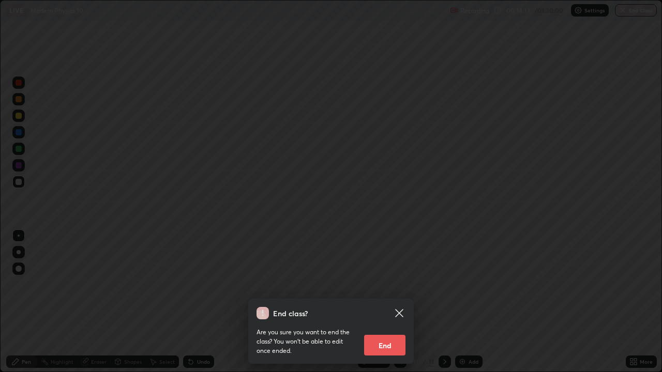
click at [383, 302] on button "End" at bounding box center [384, 345] width 41 height 21
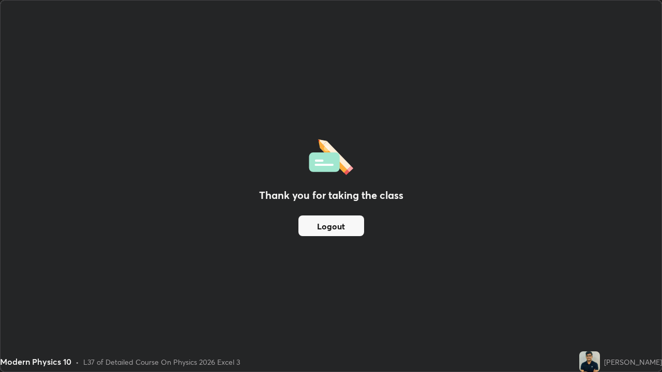
click at [341, 229] on button "Logout" at bounding box center [331, 226] width 66 height 21
click at [600, 302] on img at bounding box center [589, 362] width 21 height 21
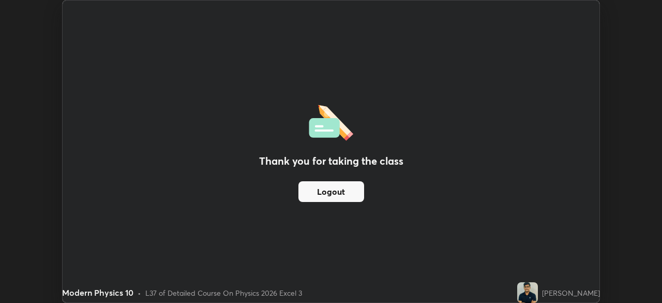
scroll to position [51420, 51061]
click at [348, 191] on button "Logout" at bounding box center [331, 191] width 66 height 21
click at [346, 197] on button "Logout" at bounding box center [331, 191] width 66 height 21
click at [537, 292] on img at bounding box center [527, 292] width 21 height 21
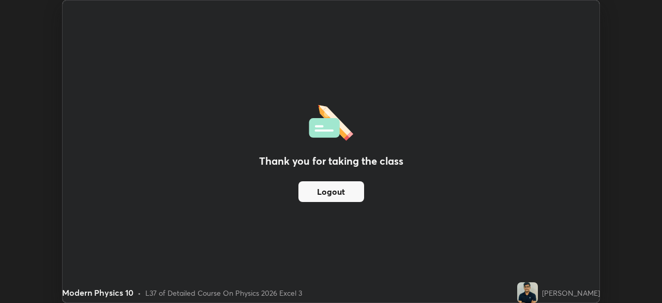
click at [565, 293] on div "[PERSON_NAME]" at bounding box center [571, 292] width 58 height 11
